Goal: Communication & Community: Participate in discussion

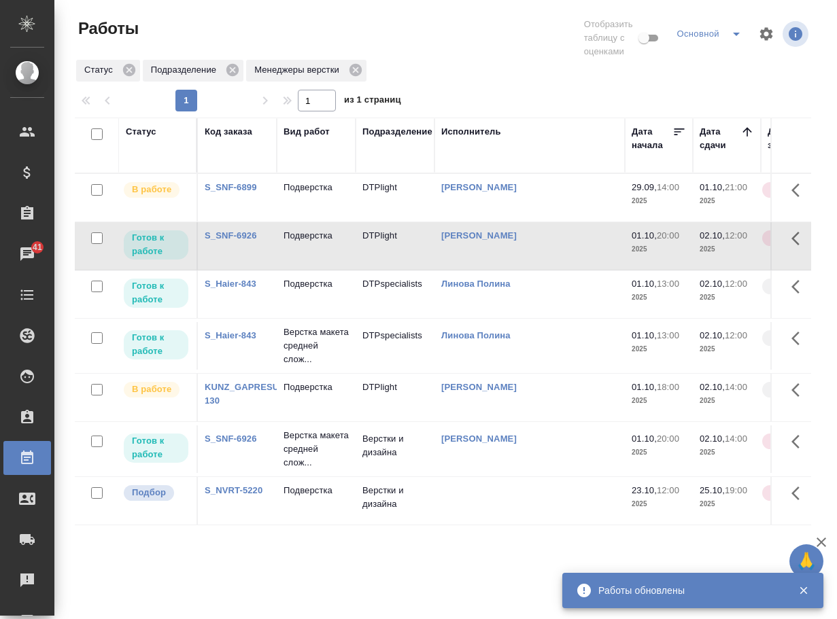
click at [218, 406] on link "KUNZ_GAPRESURS-130" at bounding box center [250, 394] width 90 height 24
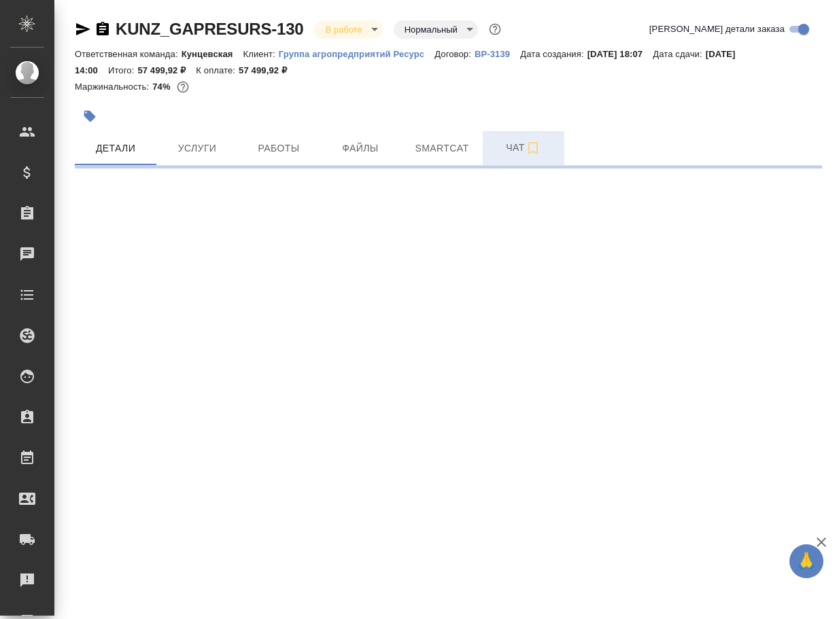
select select "RU"
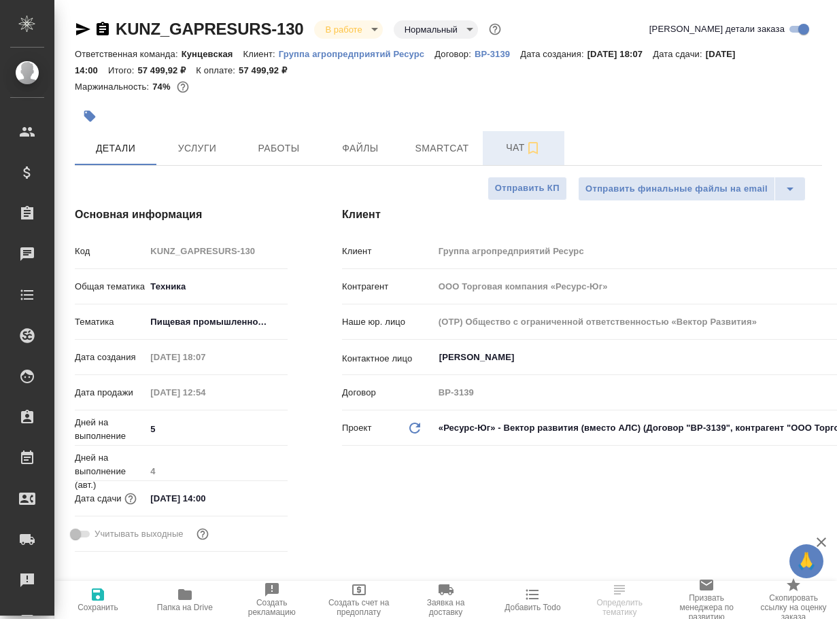
type textarea "x"
type input "Технический"
click at [508, 141] on span "Чат" at bounding box center [523, 147] width 65 height 17
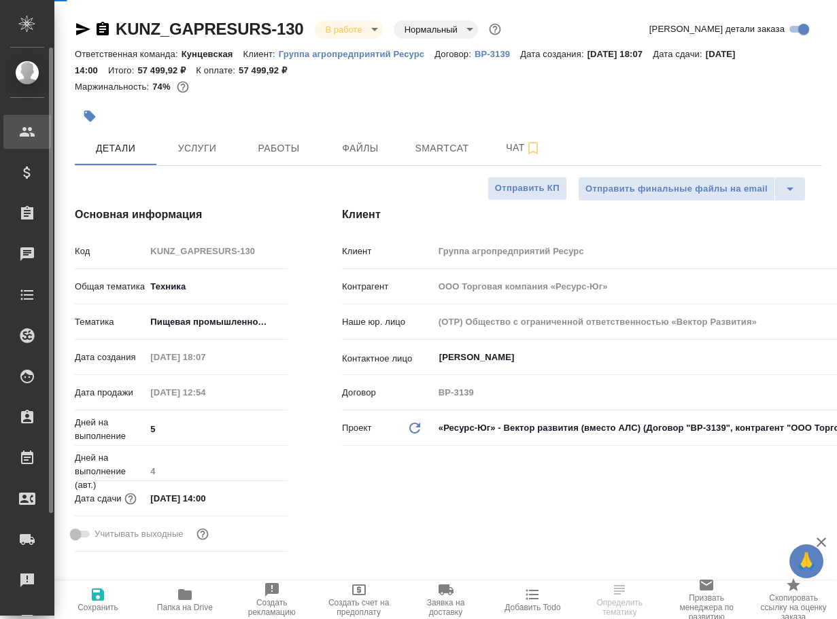
type textarea "x"
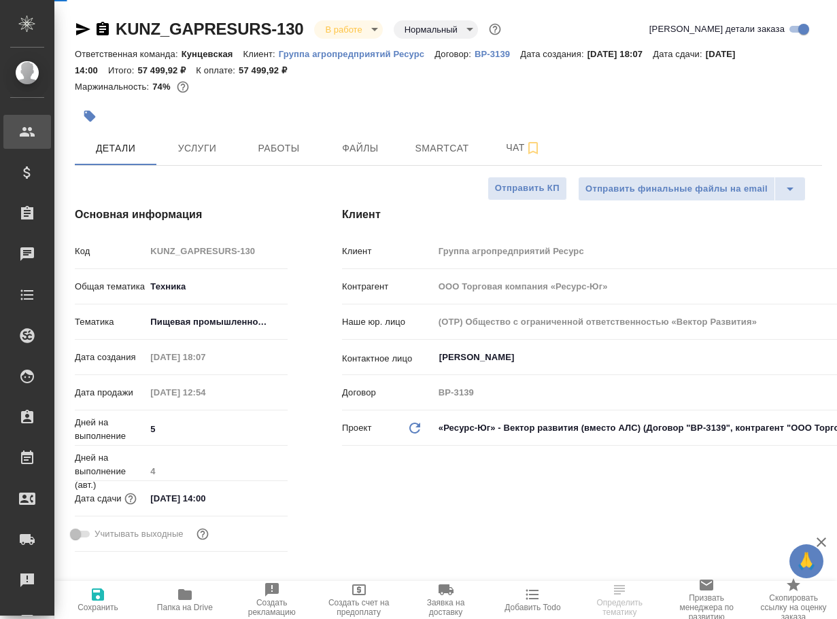
type textarea "x"
type input "[PERSON_NAME]"
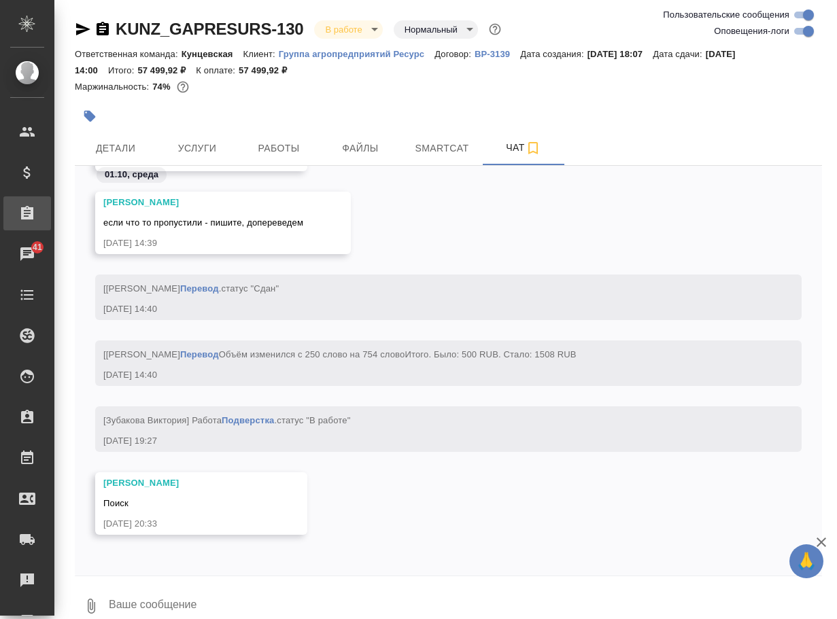
scroll to position [10388, 0]
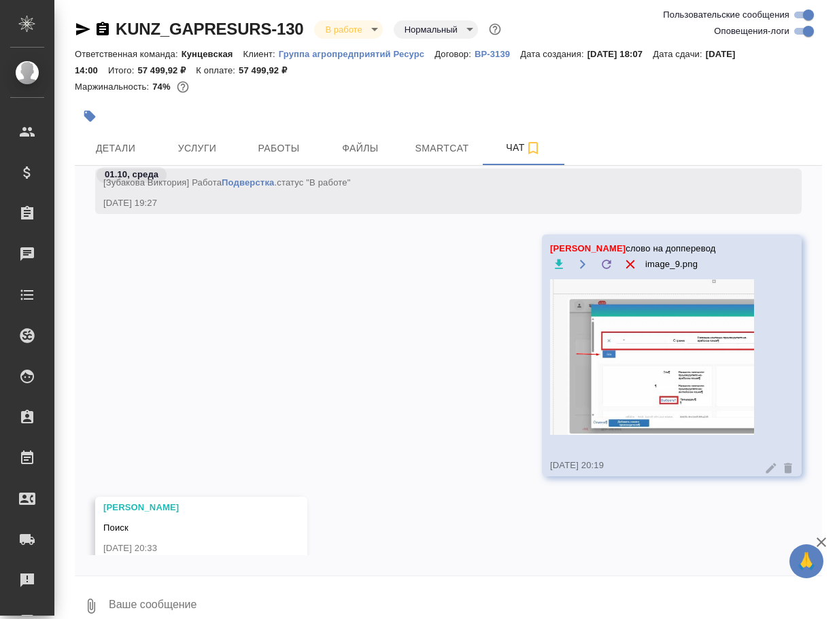
scroll to position [10634, 0]
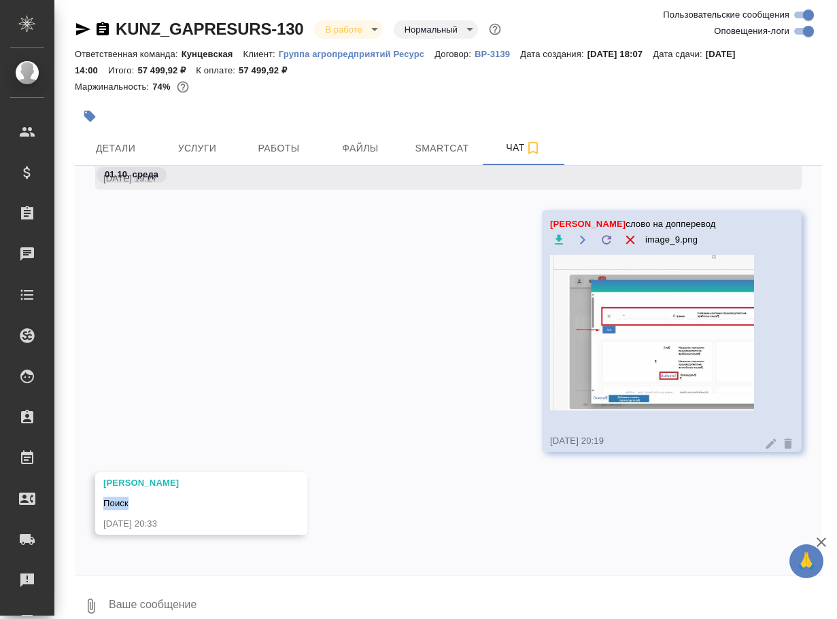
drag, startPoint x: 148, startPoint y: 511, endPoint x: 97, endPoint y: 502, distance: 51.1
click at [97, 502] on div "Белякова Юлия Поиск 01.10.25, 20:33" at bounding box center [201, 504] width 212 height 63
copy span "Поиск"
